Goal: Task Accomplishment & Management: Use online tool/utility

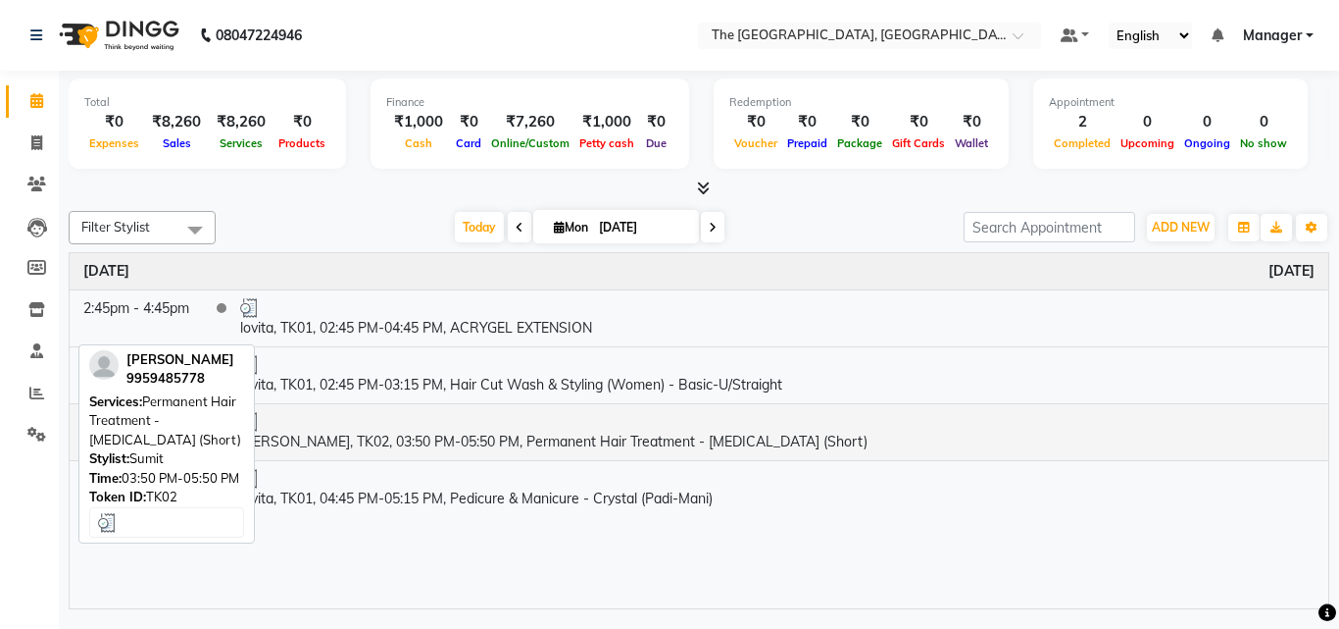
click at [435, 438] on td "[PERSON_NAME], TK02, 03:50 PM-05:50 PM, Permanent Hair Treatment - [MEDICAL_DAT…" at bounding box center [777, 431] width 1102 height 57
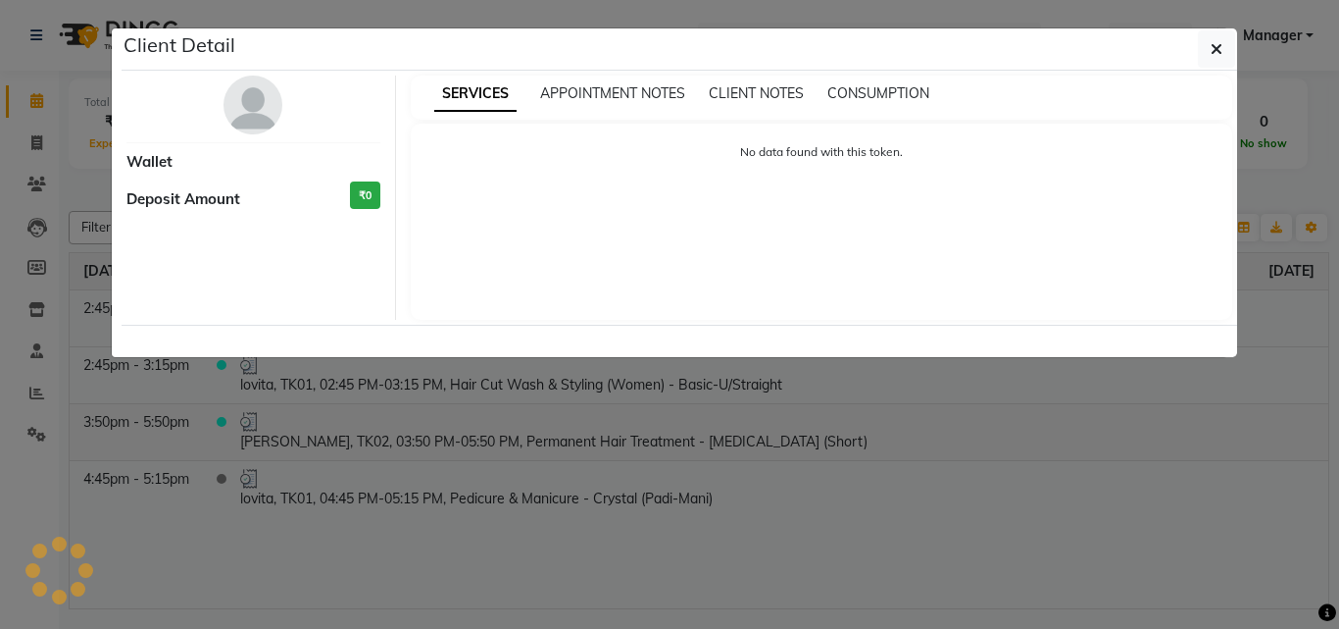
select select "3"
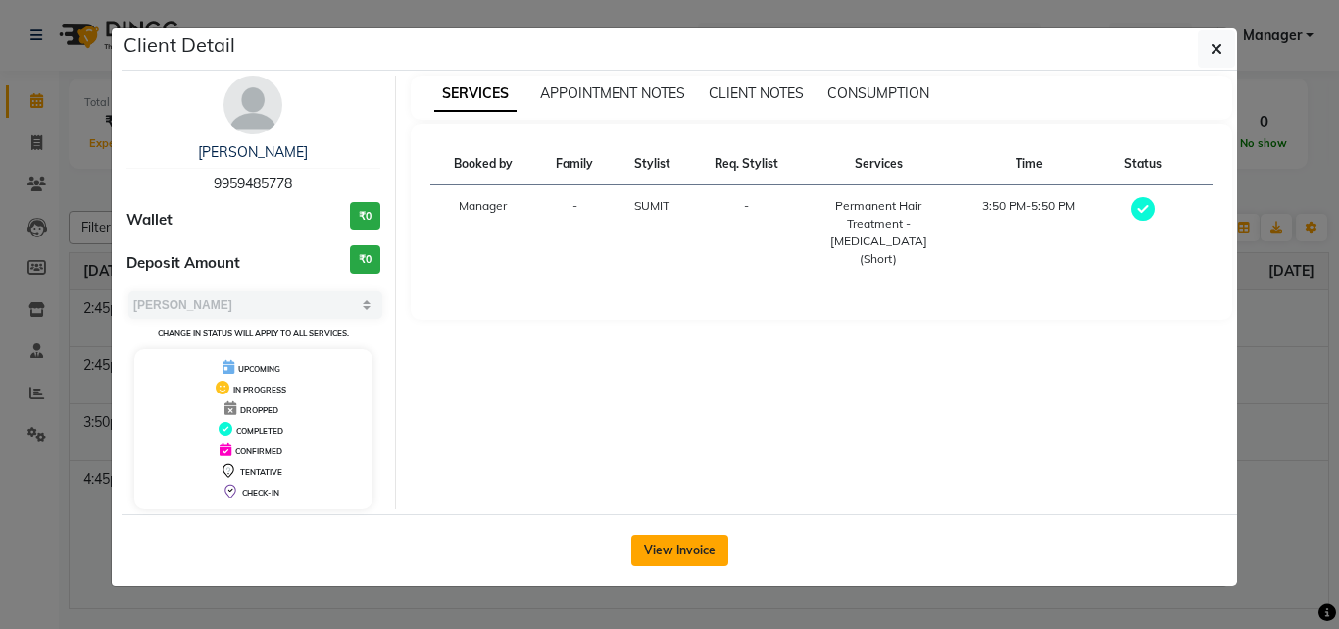
click at [686, 542] on button "View Invoice" at bounding box center [679, 549] width 97 height 31
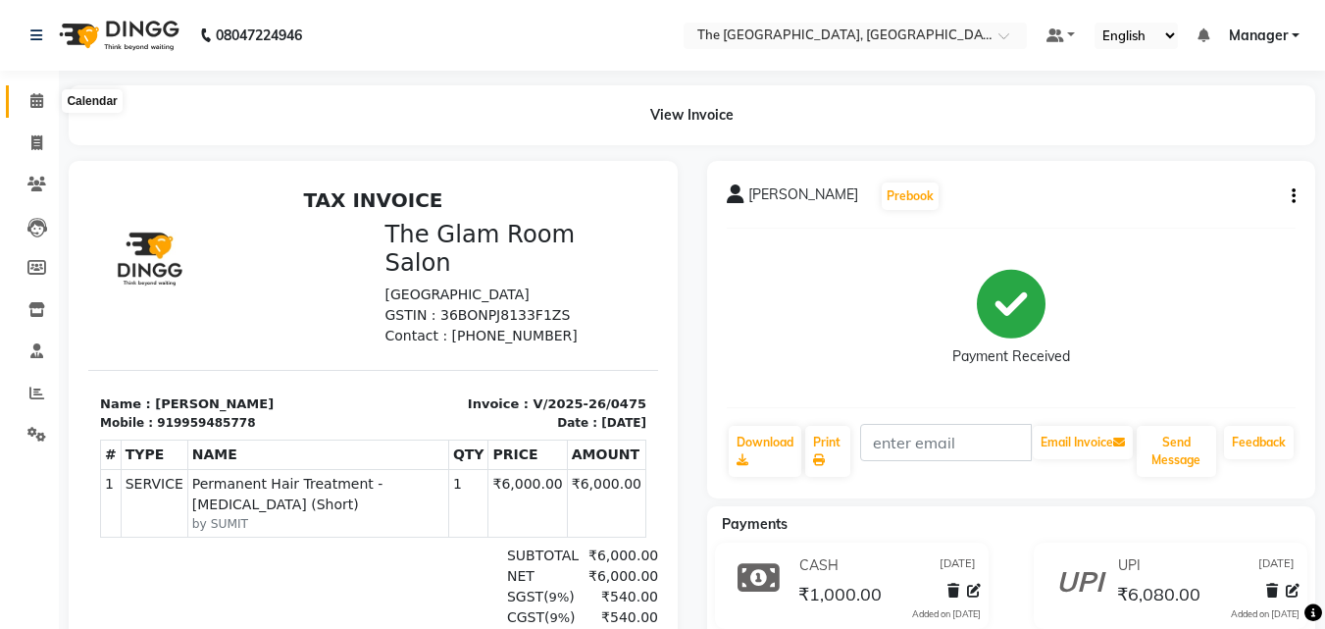
click at [43, 96] on icon at bounding box center [36, 100] width 13 height 15
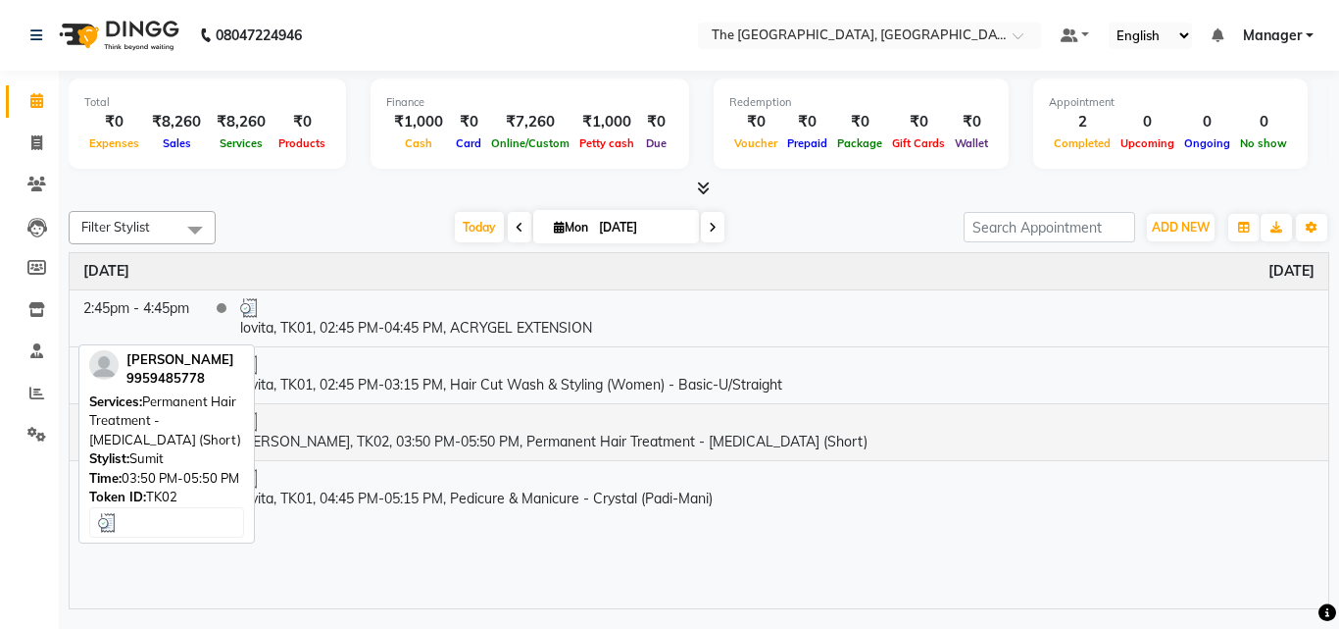
click at [380, 430] on td "[PERSON_NAME], TK02, 03:50 PM-05:50 PM, Permanent Hair Treatment - [MEDICAL_DAT…" at bounding box center [777, 431] width 1102 height 57
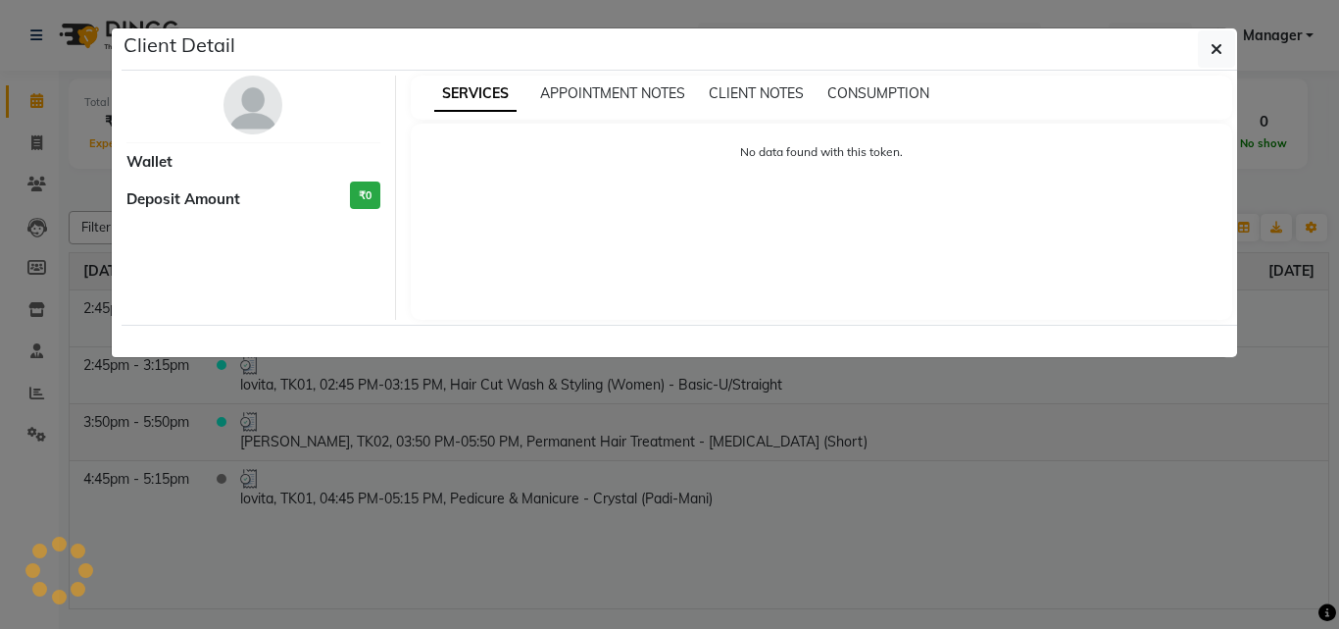
select select "3"
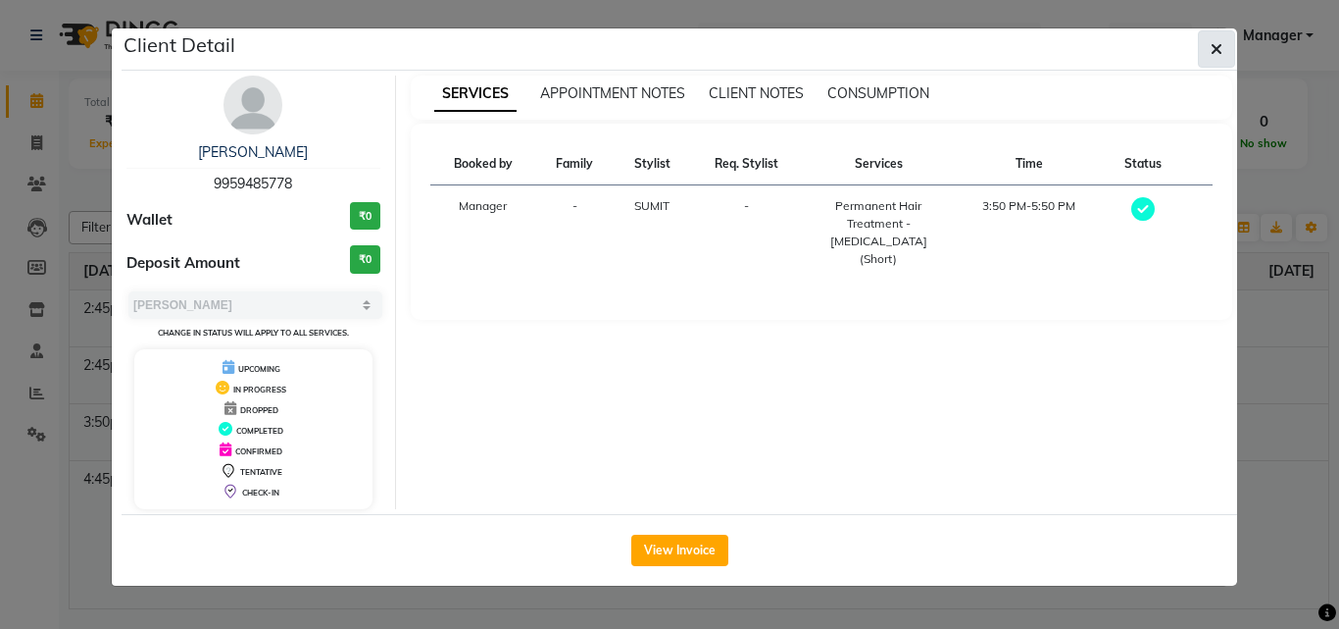
click at [1227, 43] on button "button" at bounding box center [1216, 48] width 37 height 37
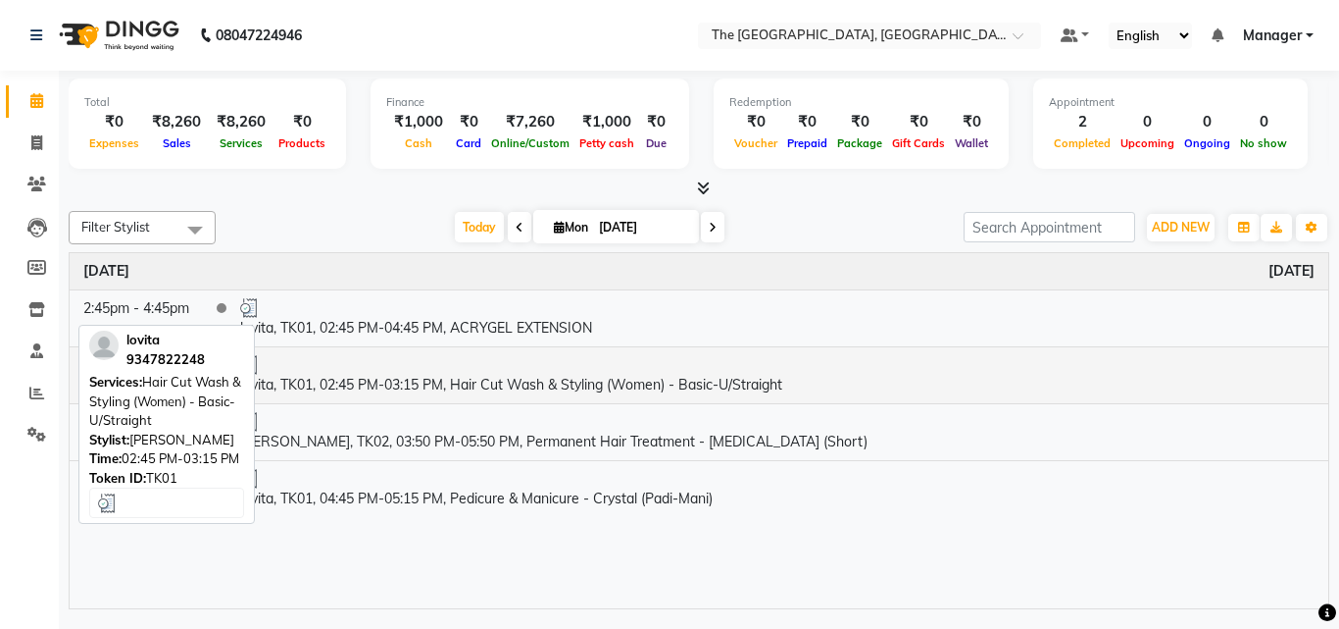
click at [866, 369] on div at bounding box center [777, 365] width 1075 height 20
select select "3"
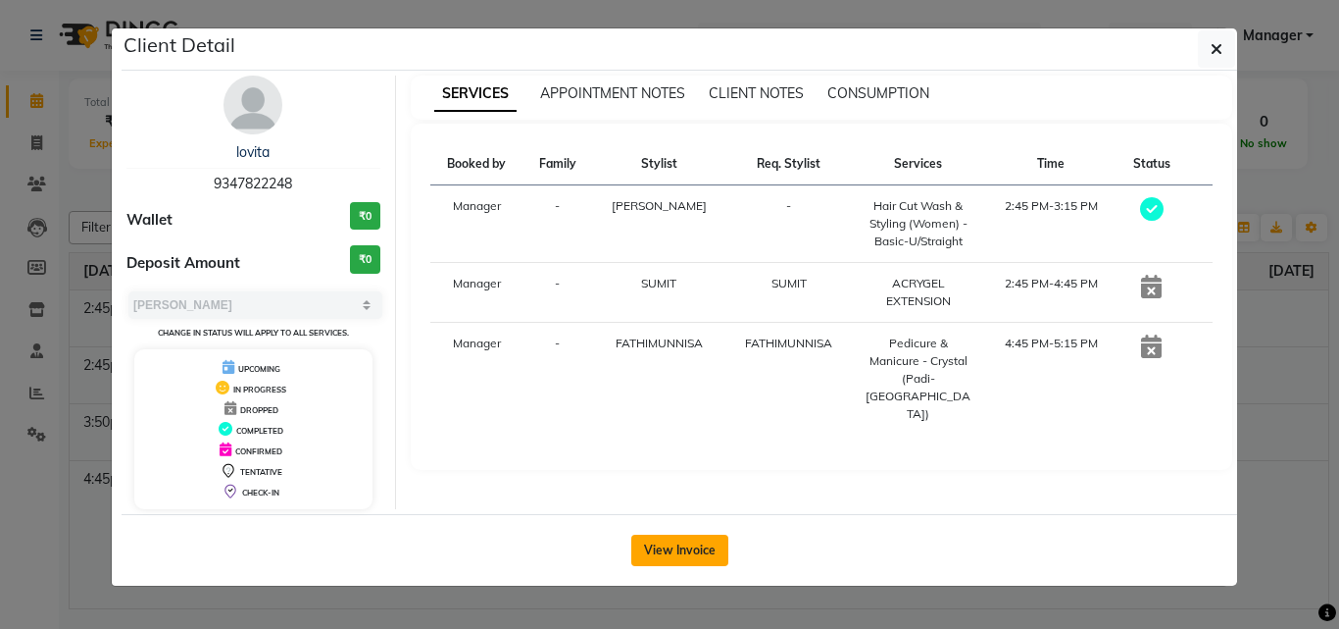
click at [695, 558] on button "View Invoice" at bounding box center [679, 549] width 97 height 31
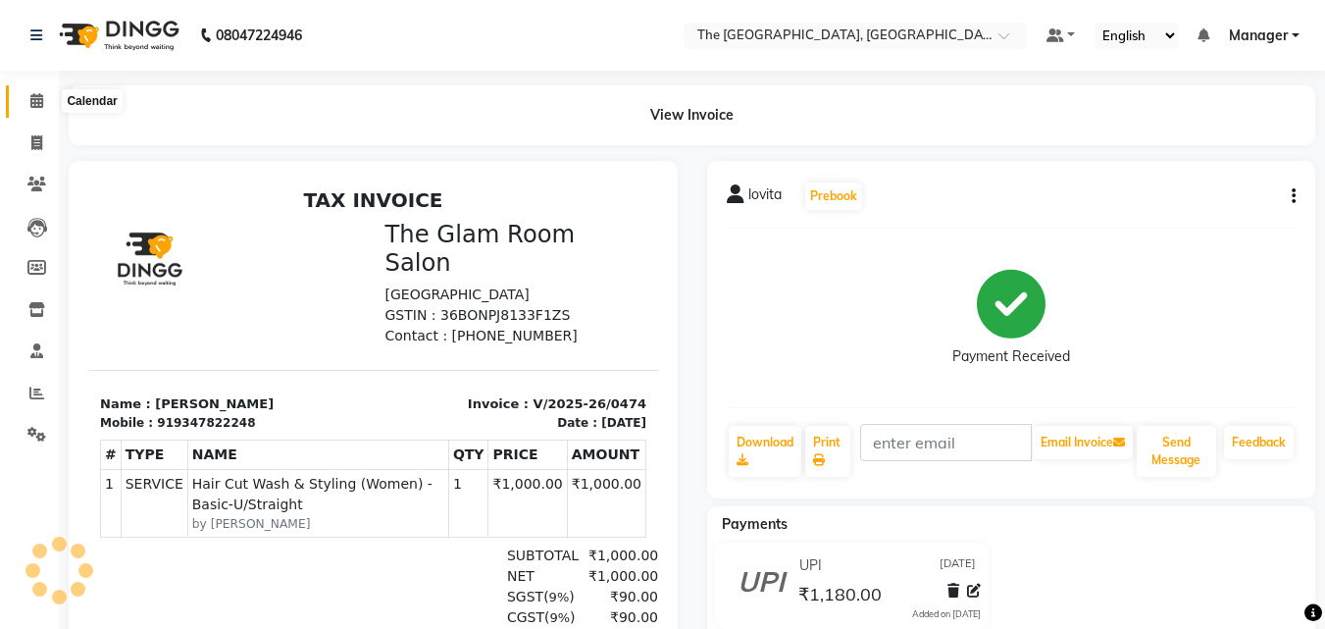
click at [25, 104] on span at bounding box center [37, 101] width 34 height 23
